Goal: Task Accomplishment & Management: Manage account settings

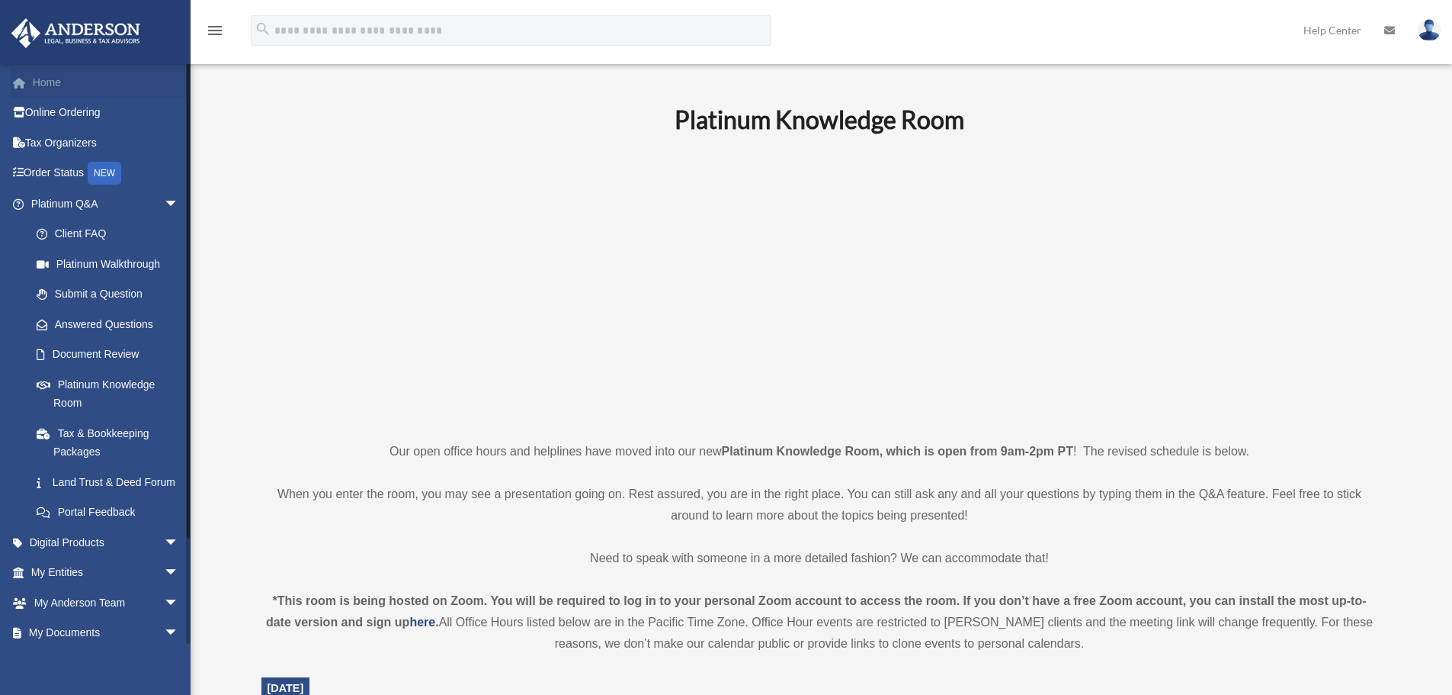
click at [111, 83] on link "Home" at bounding box center [106, 82] width 191 height 30
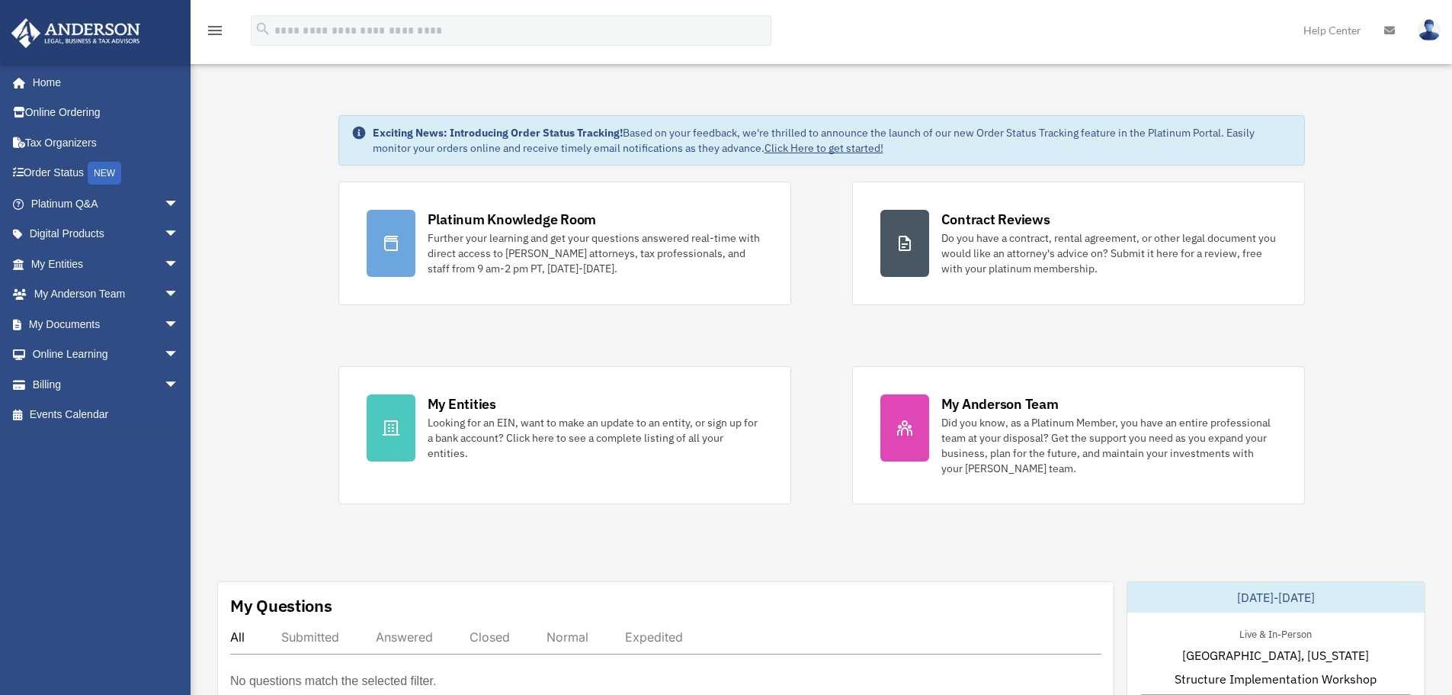
click at [1419, 28] on img at bounding box center [1429, 30] width 23 height 22
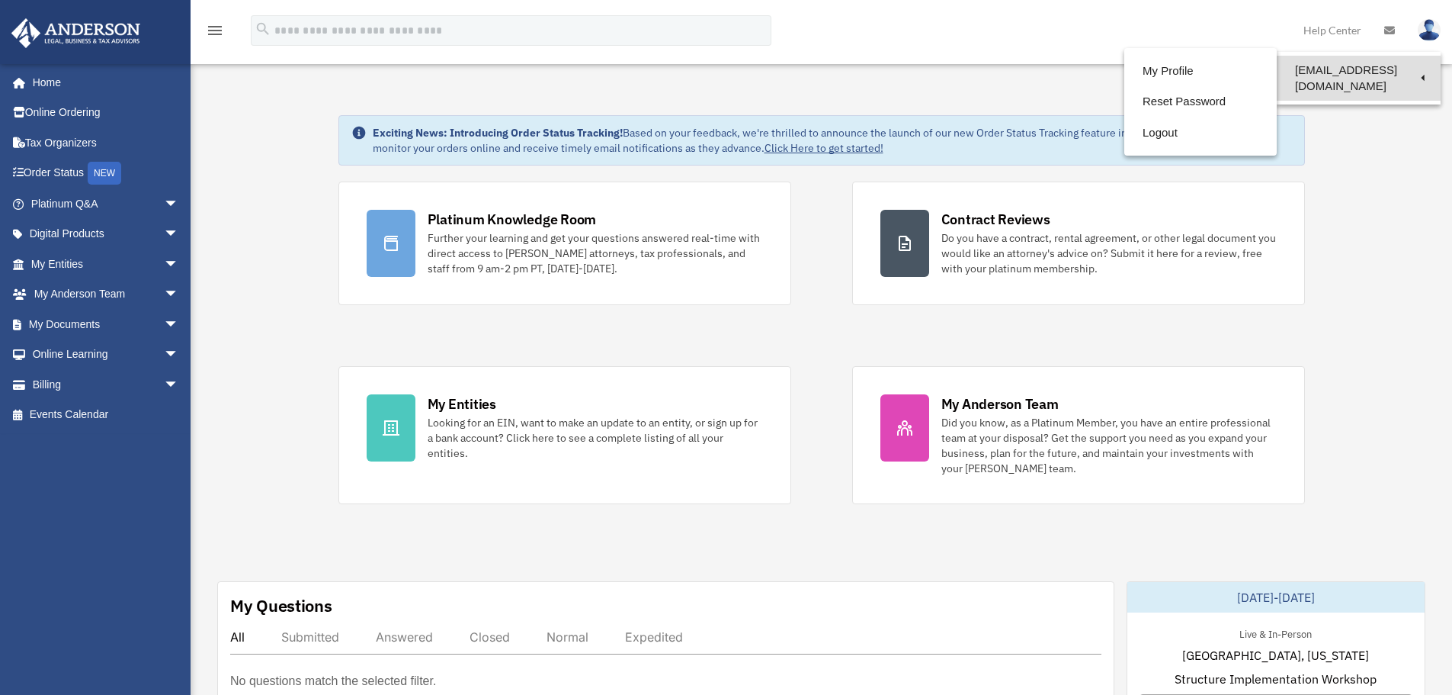
click at [1386, 69] on link "[EMAIL_ADDRESS][DOMAIN_NAME]" at bounding box center [1359, 78] width 164 height 45
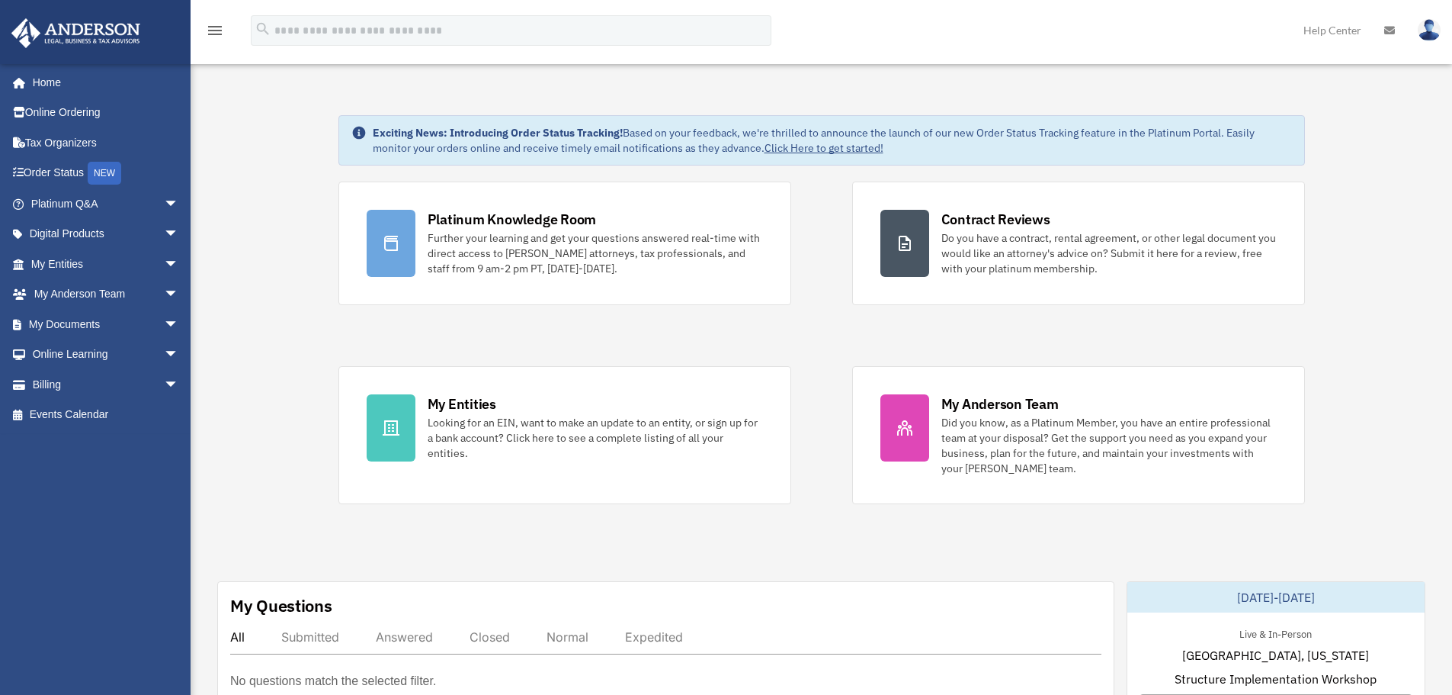
click at [1428, 27] on img at bounding box center [1429, 30] width 23 height 22
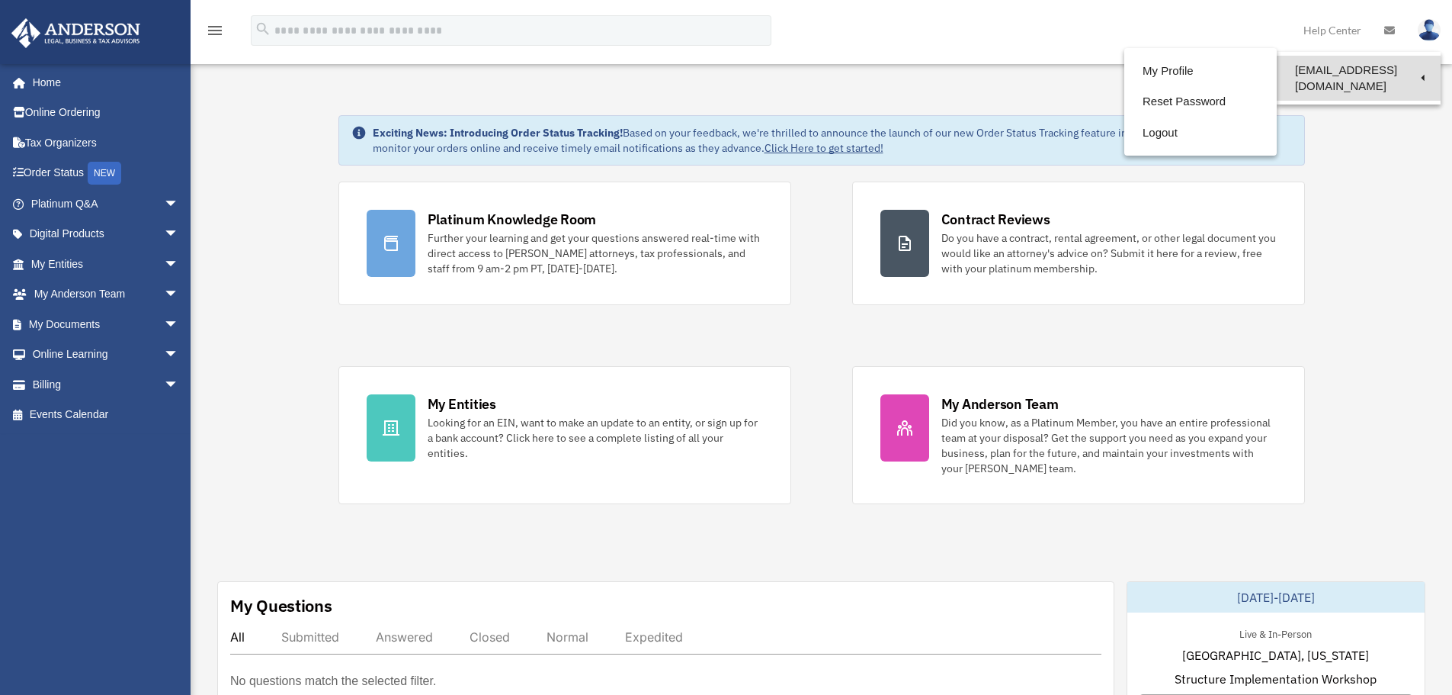
click at [1391, 76] on link "[EMAIL_ADDRESS][DOMAIN_NAME]" at bounding box center [1359, 78] width 164 height 45
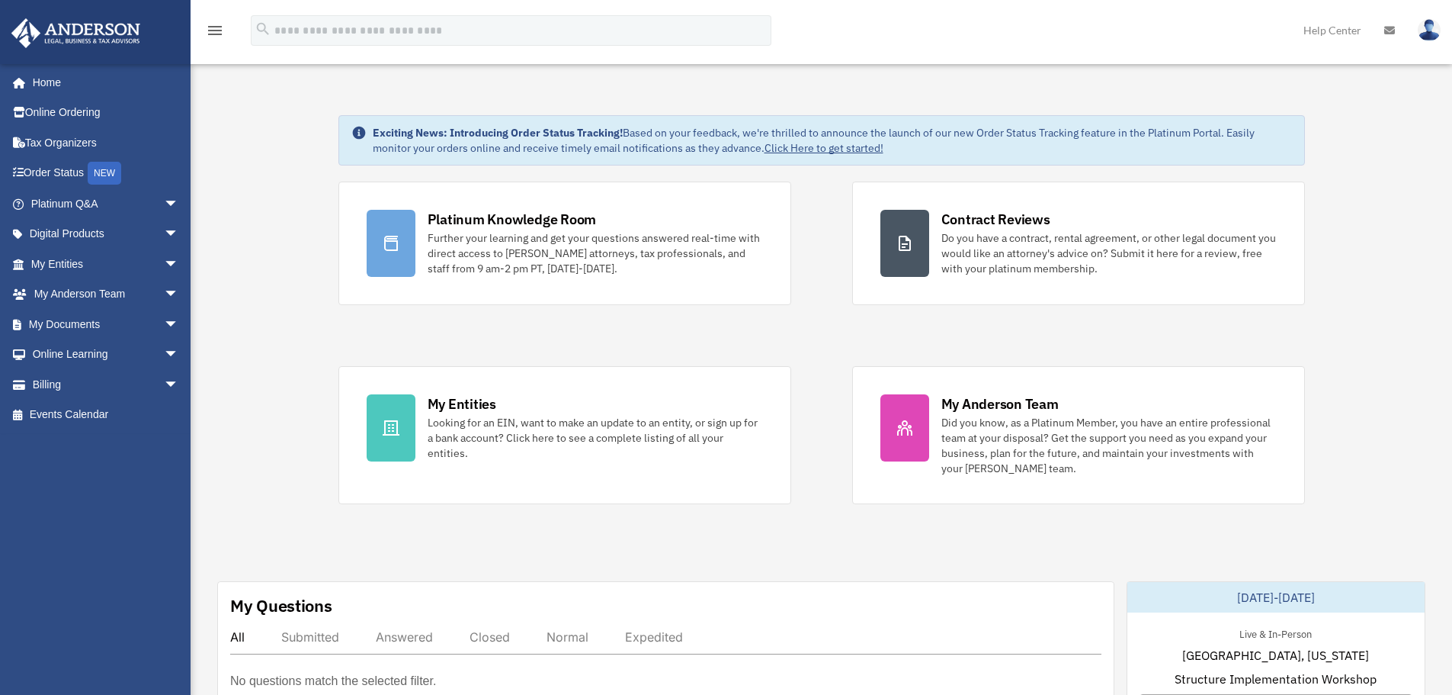
click at [1436, 37] on img at bounding box center [1429, 30] width 23 height 22
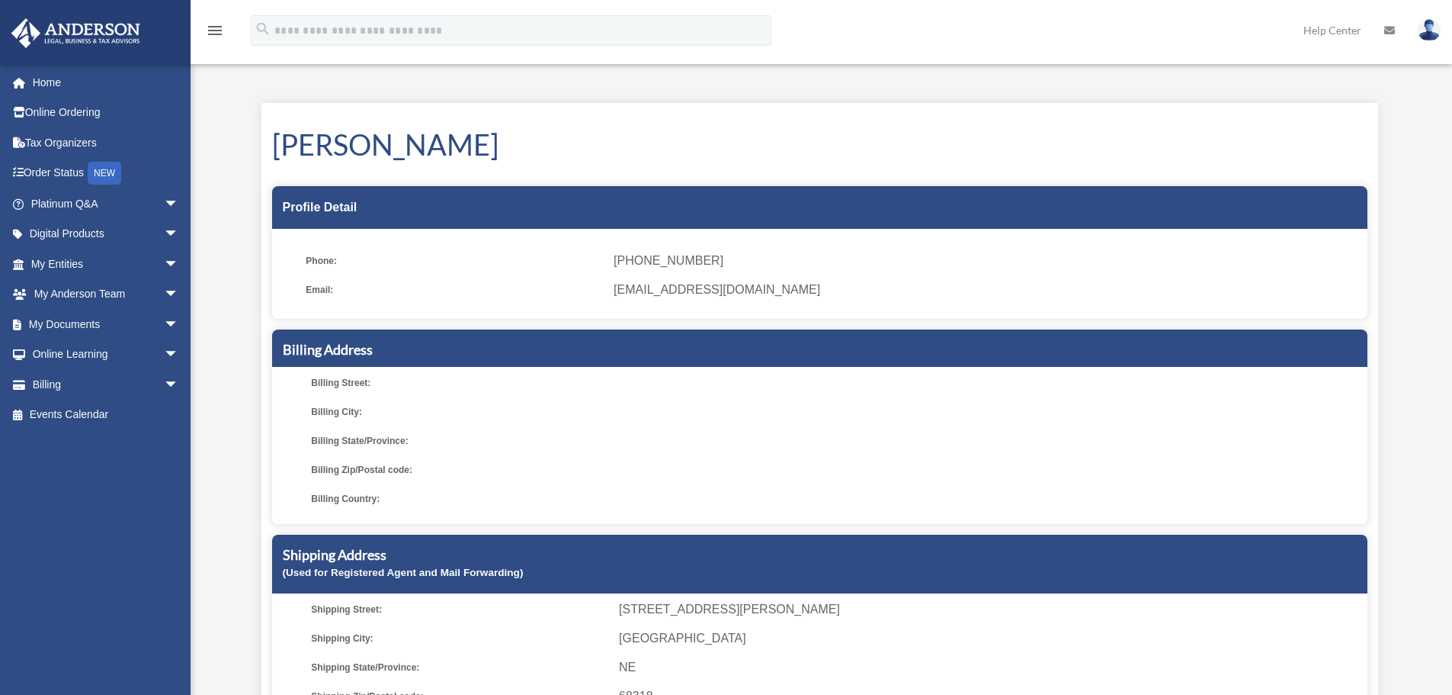
click at [1432, 30] on img at bounding box center [1429, 30] width 23 height 22
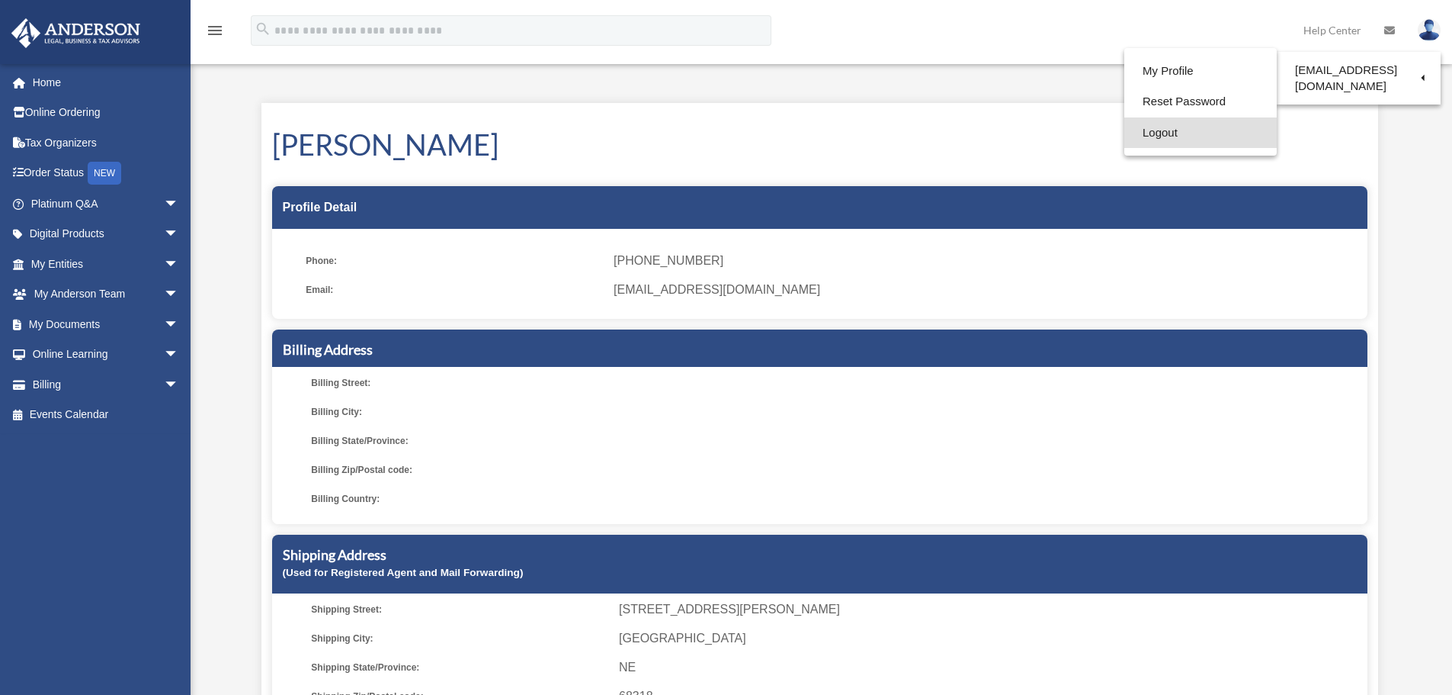
click at [1165, 133] on link "Logout" at bounding box center [1201, 132] width 152 height 31
